Goal: Find contact information: Find contact information

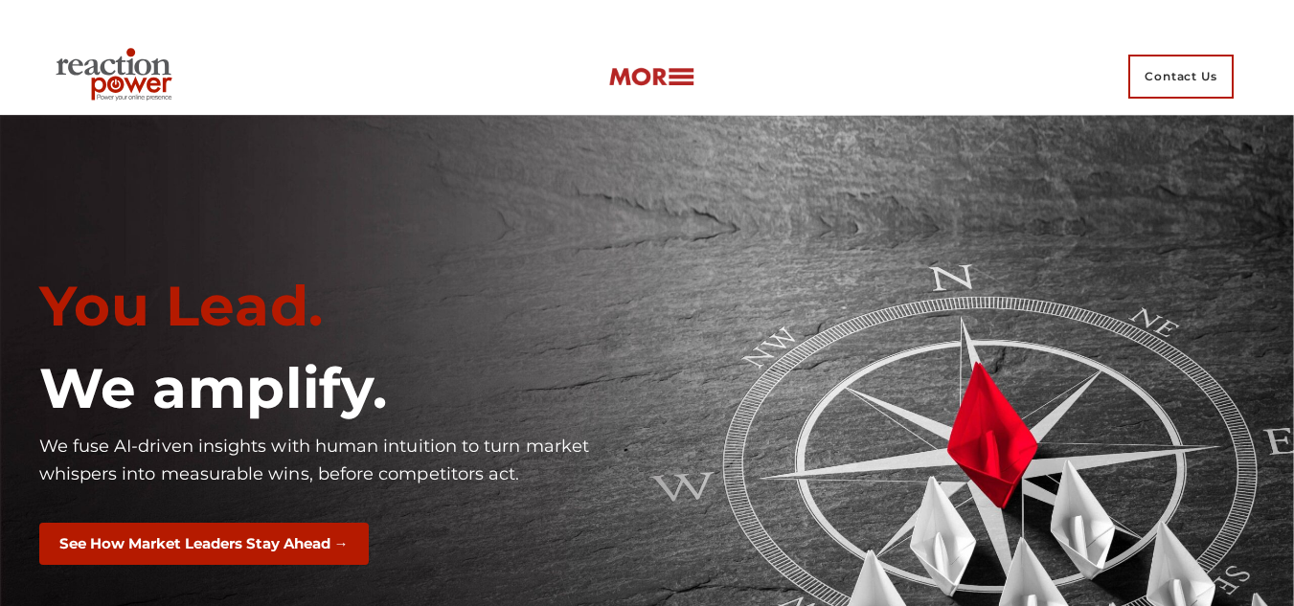
click at [668, 75] on img at bounding box center [651, 77] width 86 height 22
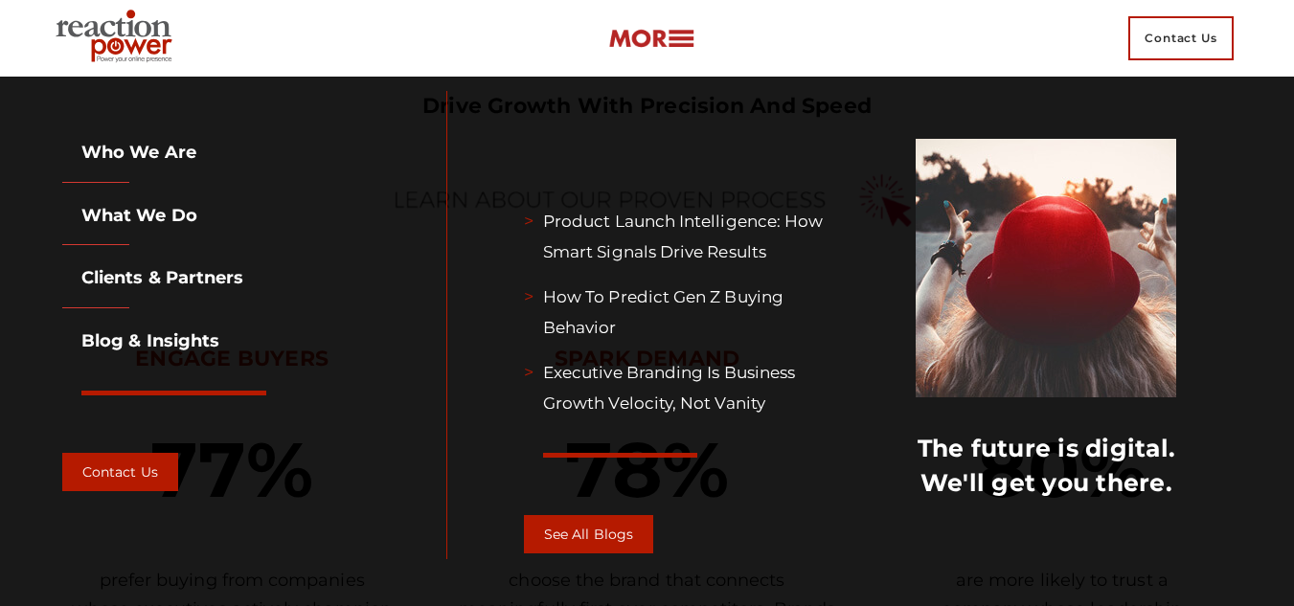
scroll to position [862, 0]
click at [514, 53] on div "Contact Us" at bounding box center [647, 38] width 1198 height 77
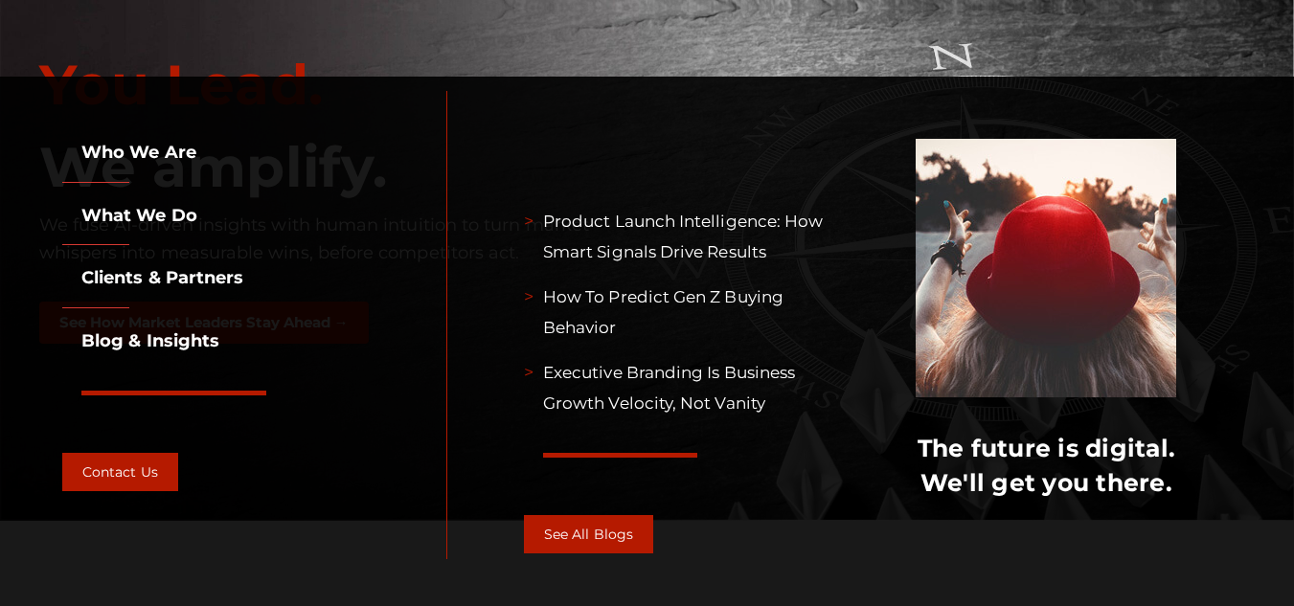
scroll to position [0, 0]
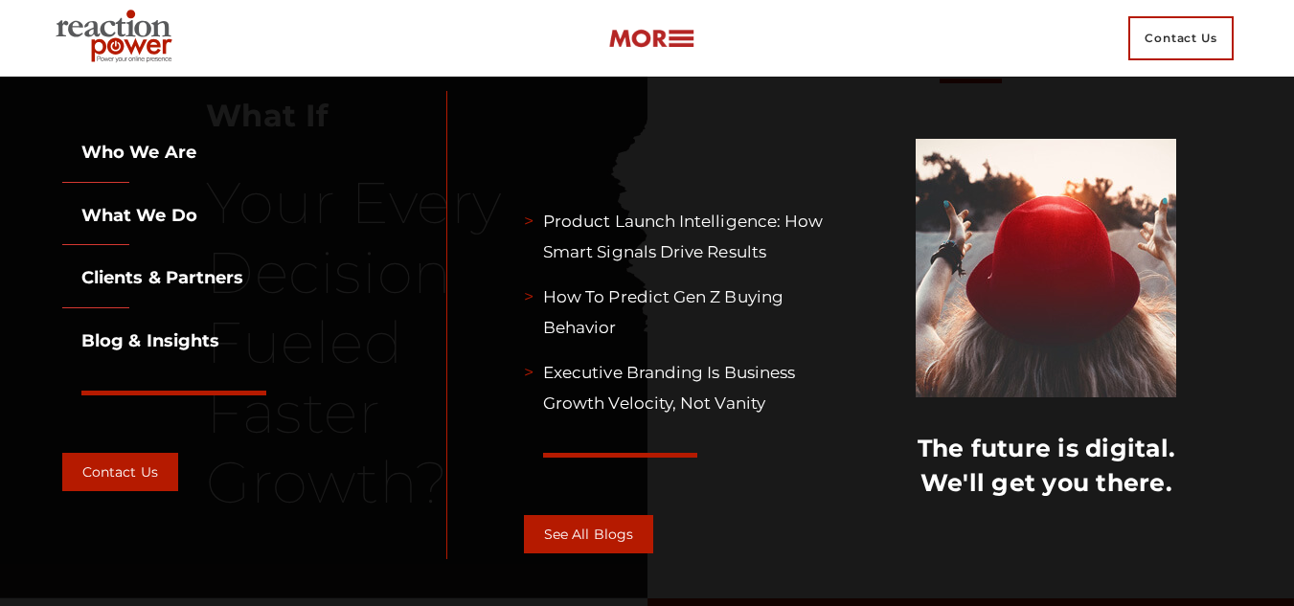
scroll to position [2012, 0]
click at [106, 473] on link "Contact Us" at bounding box center [120, 472] width 116 height 38
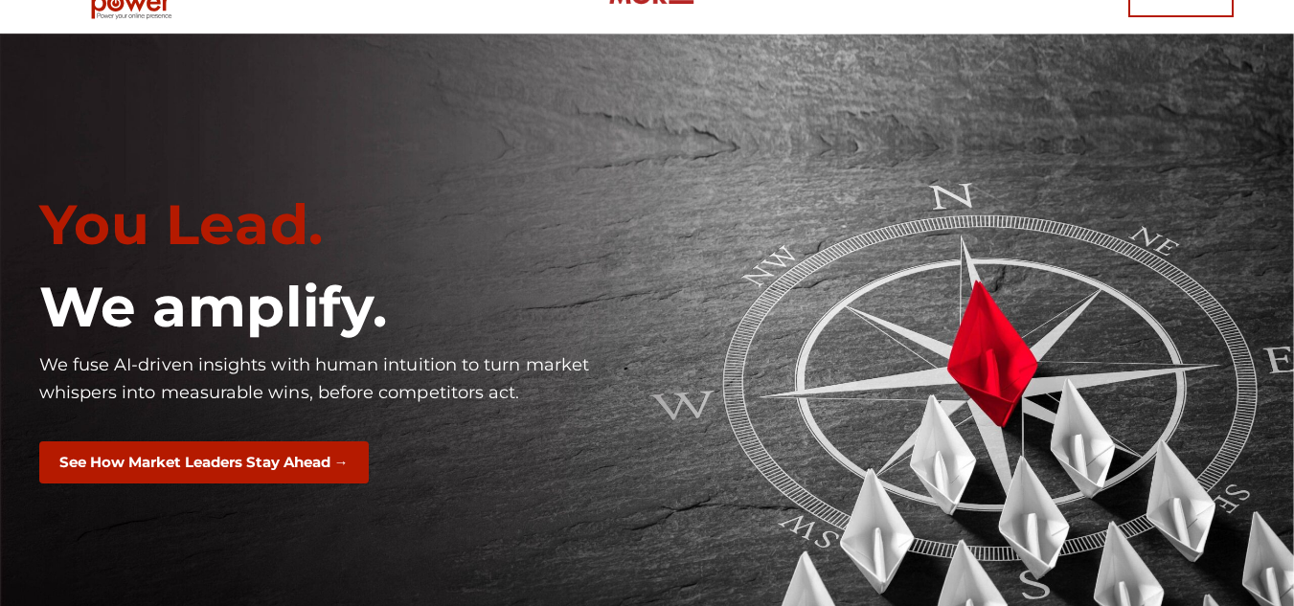
scroll to position [0, 0]
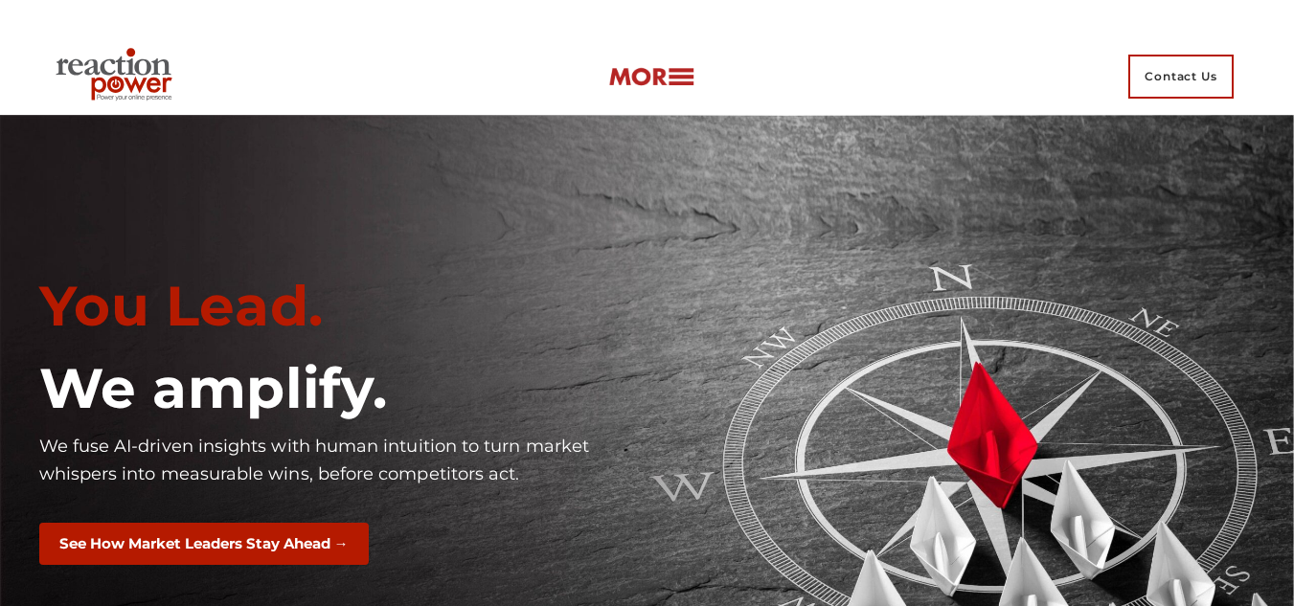
click at [1190, 84] on span "Contact Us" at bounding box center [1181, 77] width 105 height 44
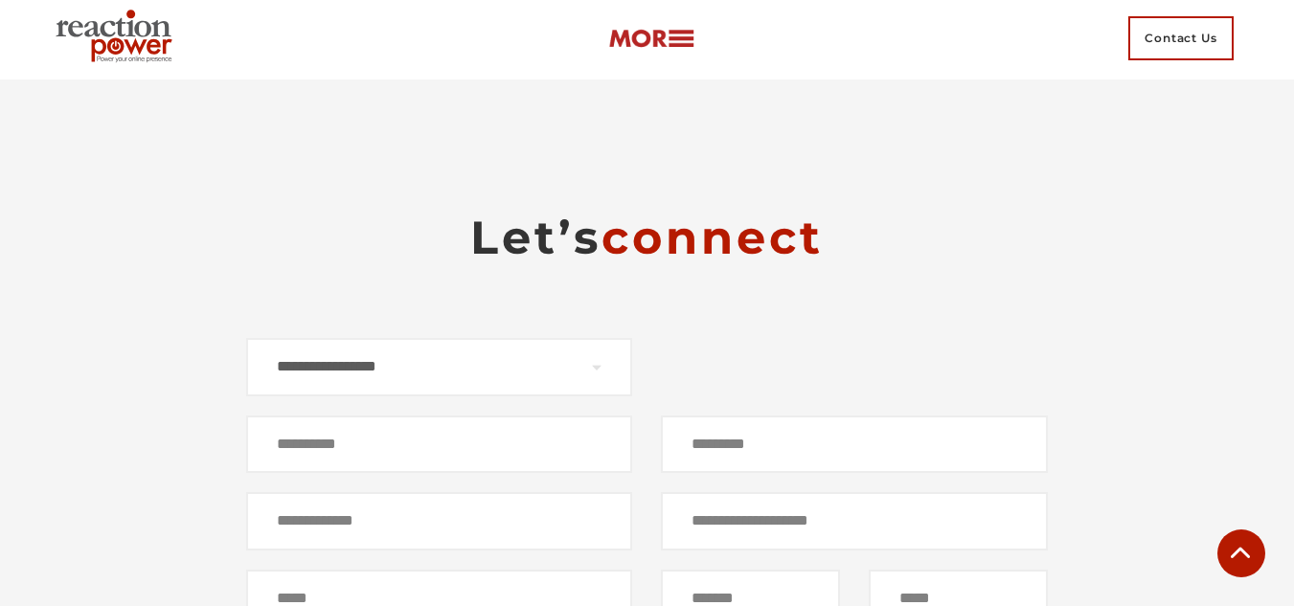
scroll to position [11726, 0]
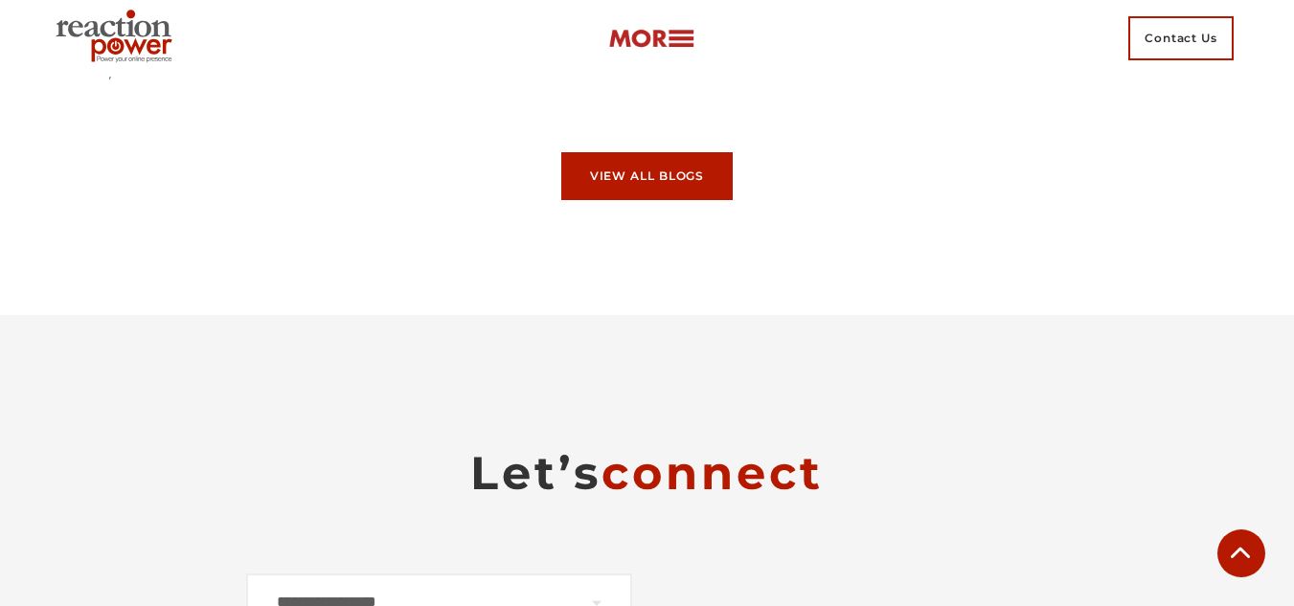
click at [121, 54] on img at bounding box center [117, 38] width 139 height 69
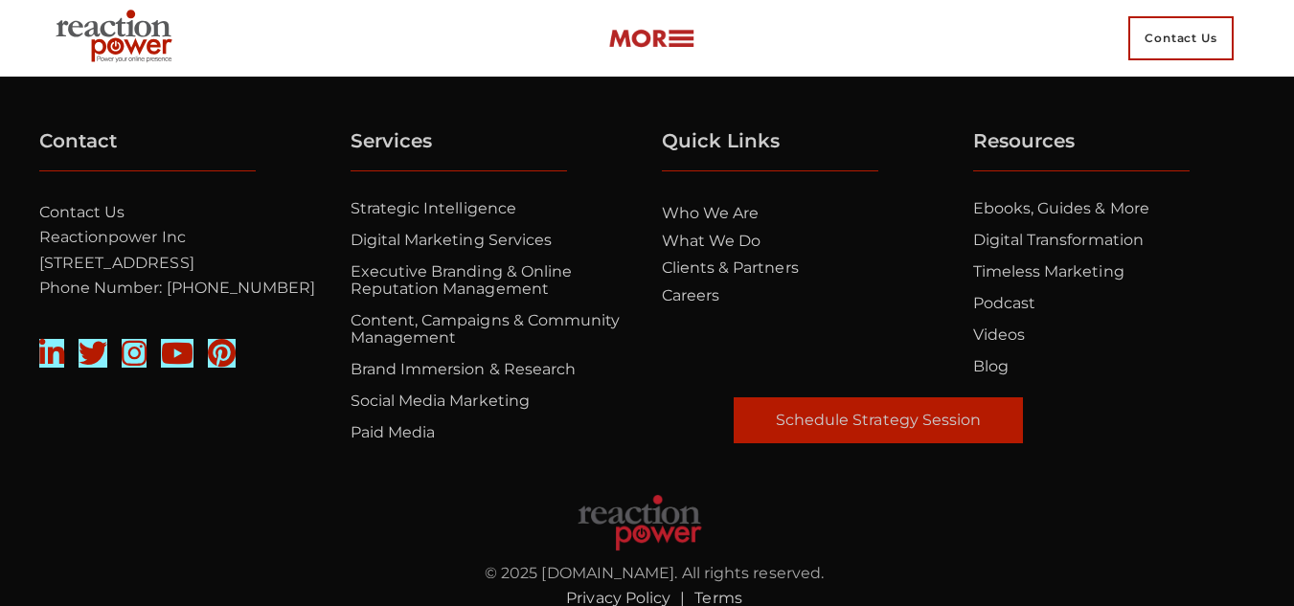
scroll to position [13000, 0]
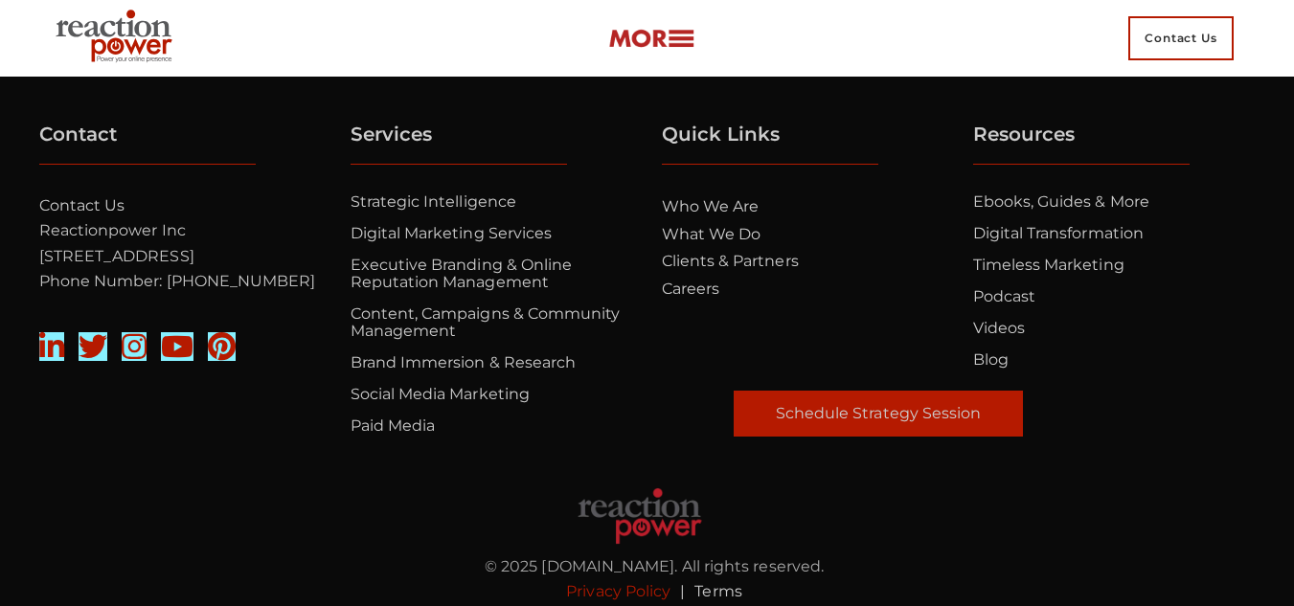
click at [608, 582] on link "Privacy Policy" at bounding box center [618, 591] width 104 height 18
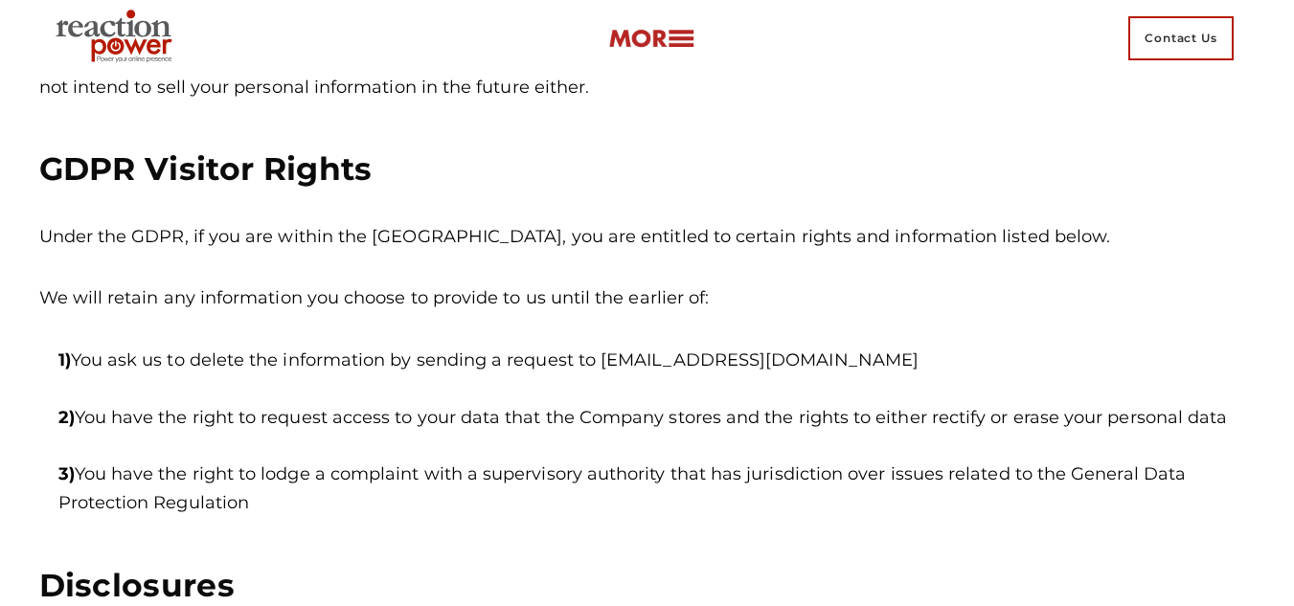
scroll to position [610, 0]
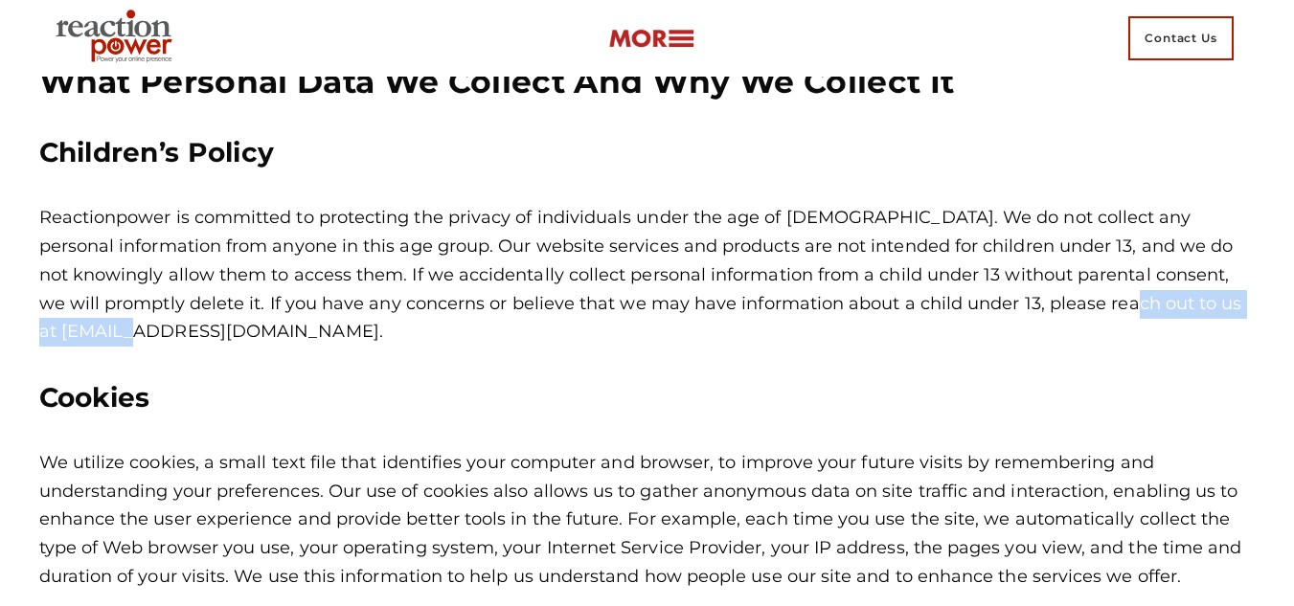
drag, startPoint x: 977, startPoint y: 299, endPoint x: 1198, endPoint y: 296, distance: 220.4
click at [1198, 296] on p "Reactionpower is committed to protecting the privacy of individuals under the a…" at bounding box center [647, 275] width 1217 height 142
copy p "[EMAIL_ADDRESS][DOMAIN_NAME]."
